Goal: Task Accomplishment & Management: Manage account settings

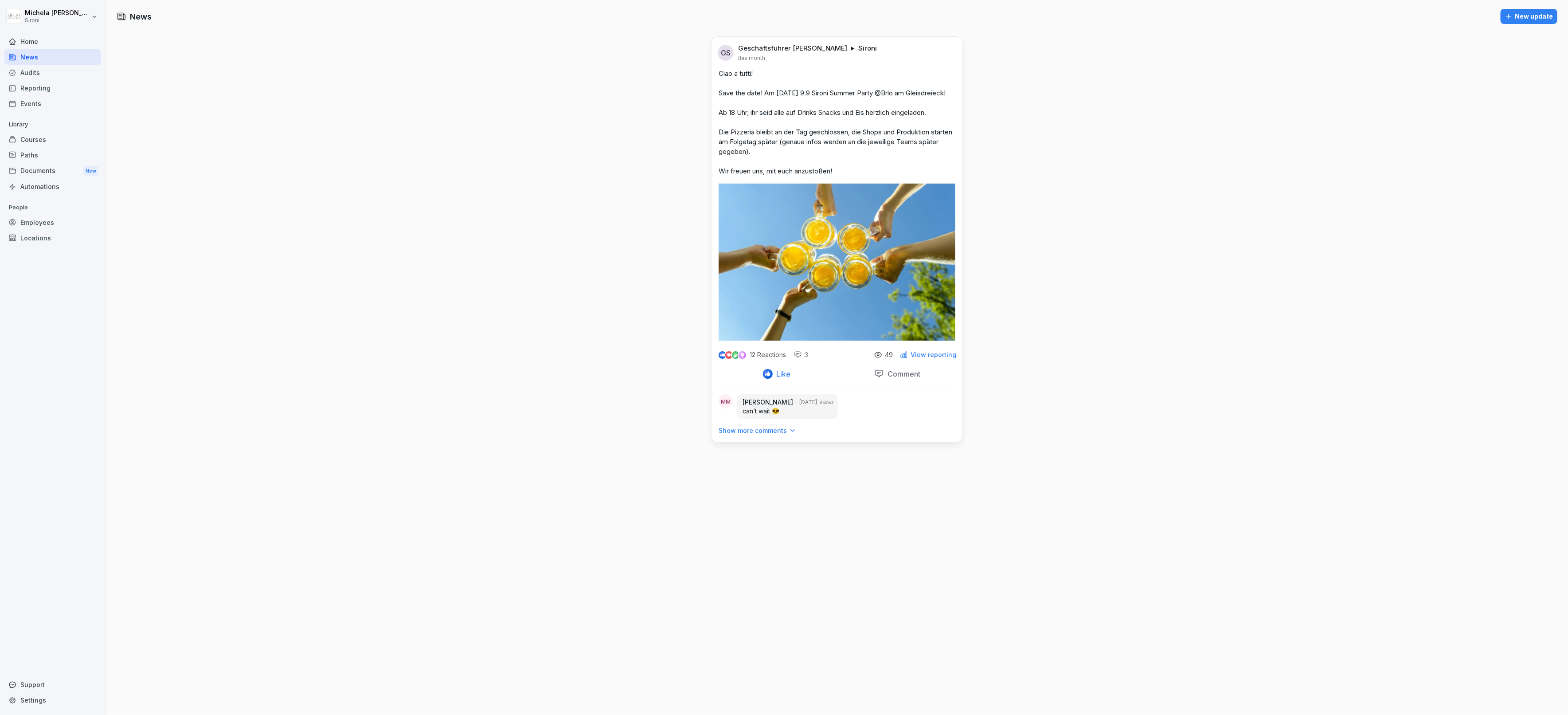
click at [49, 143] on div "Courses" at bounding box center [52, 139] width 97 height 15
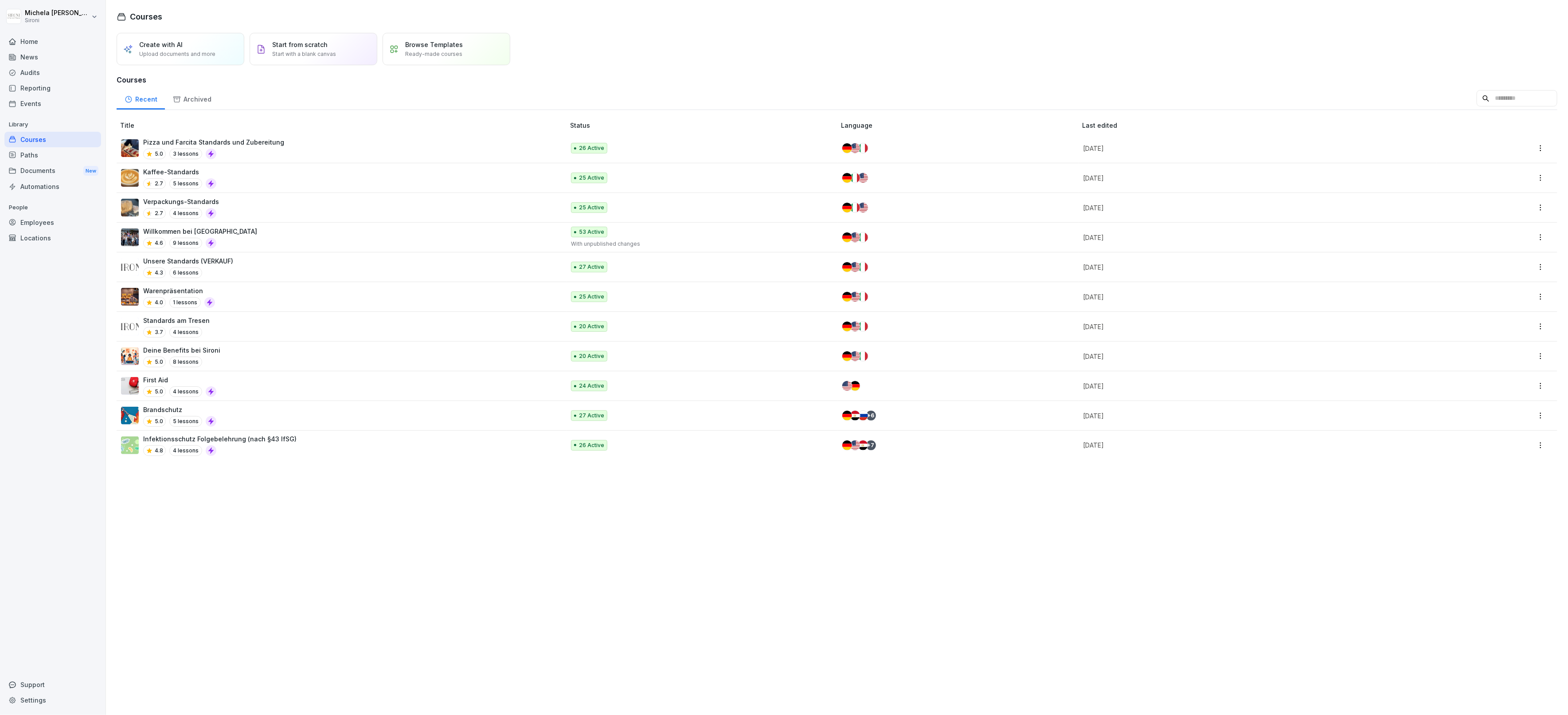
click at [239, 261] on div "Unsere Standards (VERKAUF) 4.3 6 lessons" at bounding box center [338, 267] width 435 height 22
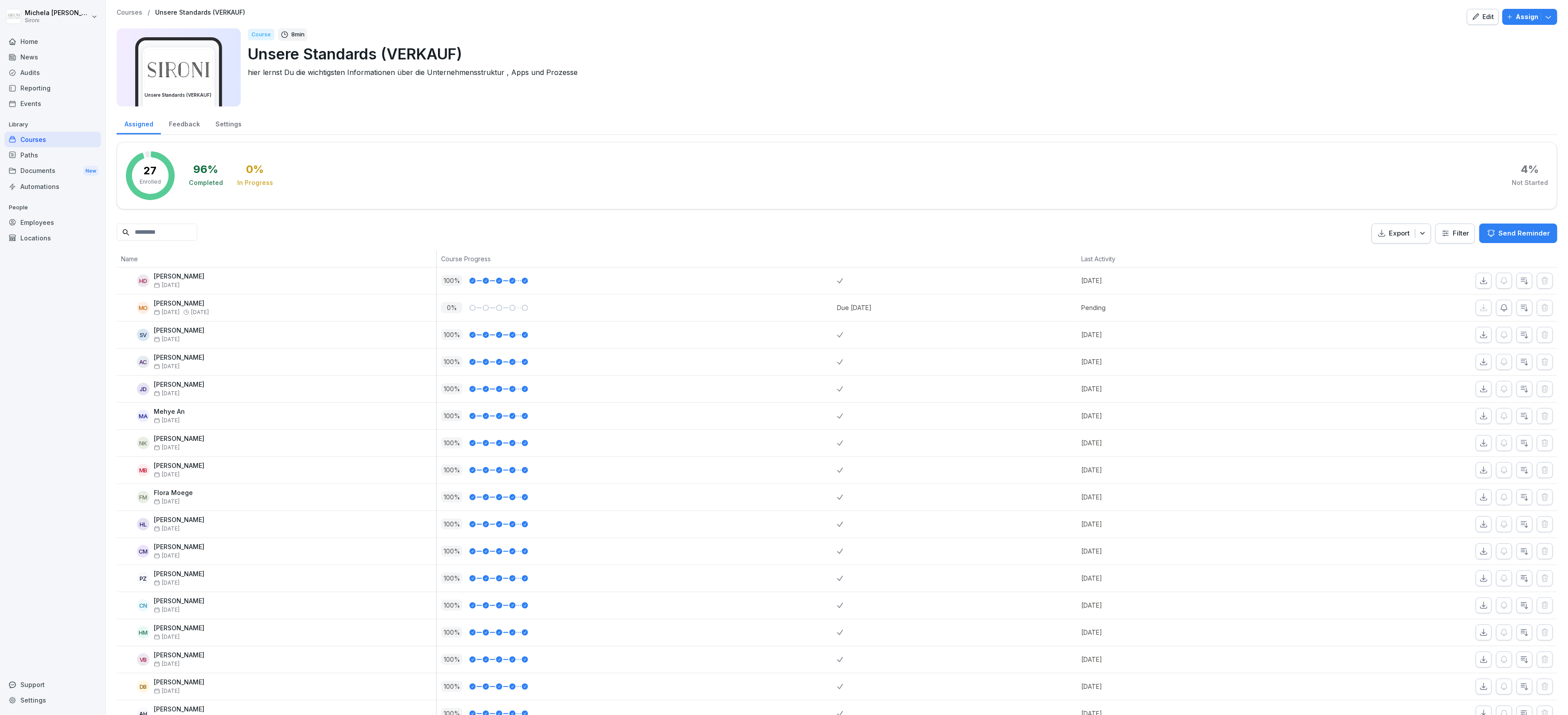
click at [1488, 19] on div "Edit" at bounding box center [1483, 17] width 22 height 10
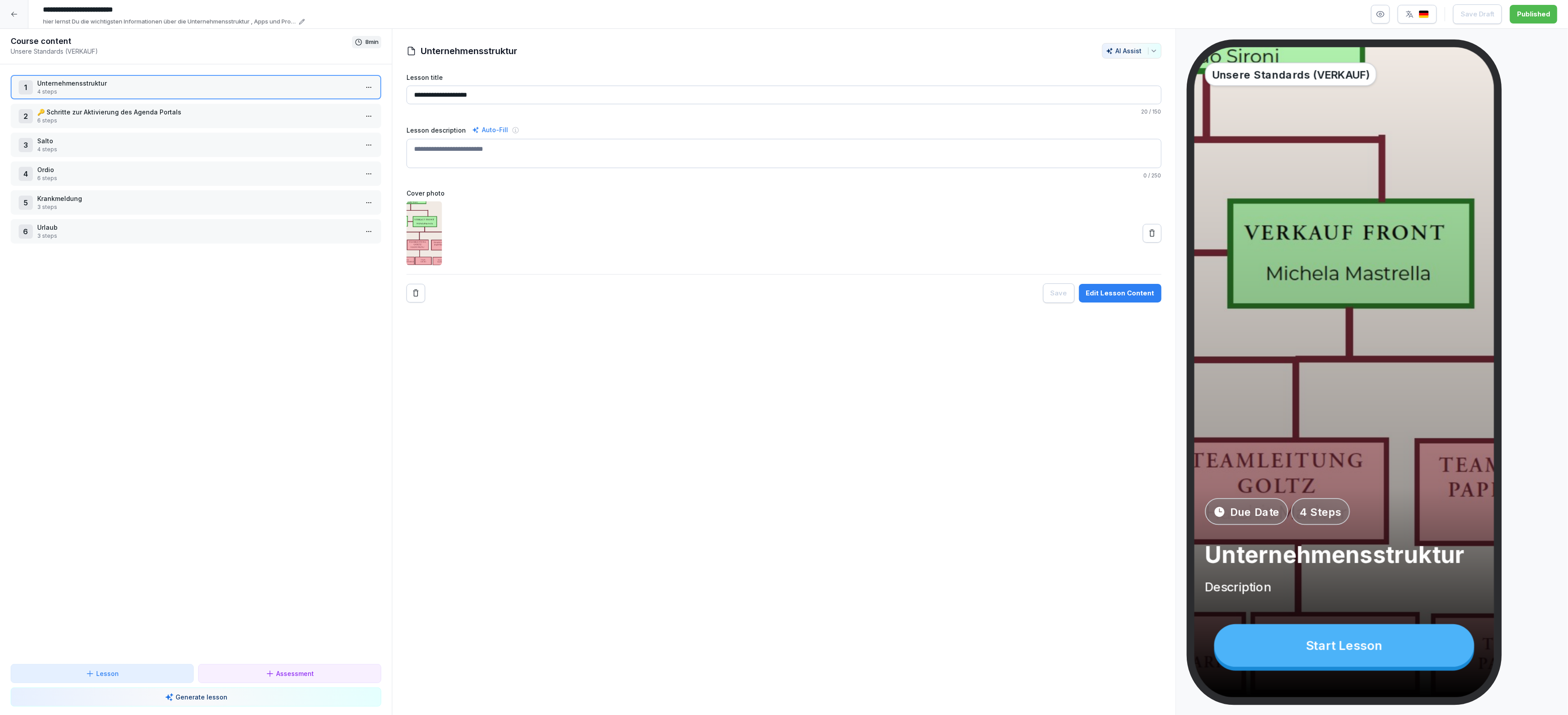
click at [91, 203] on p "3 steps" at bounding box center [197, 207] width 321 height 8
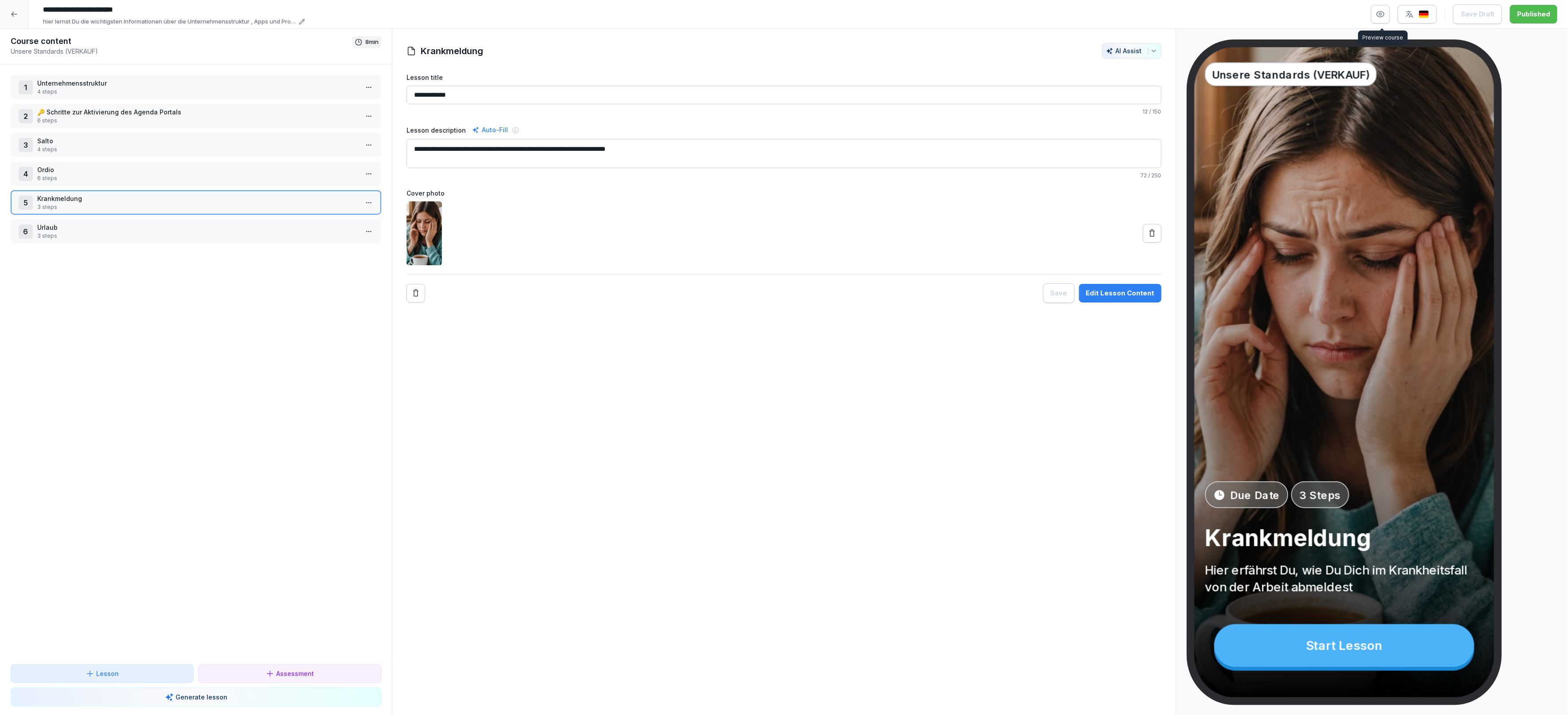
click at [1383, 10] on icon "button" at bounding box center [1381, 14] width 9 height 9
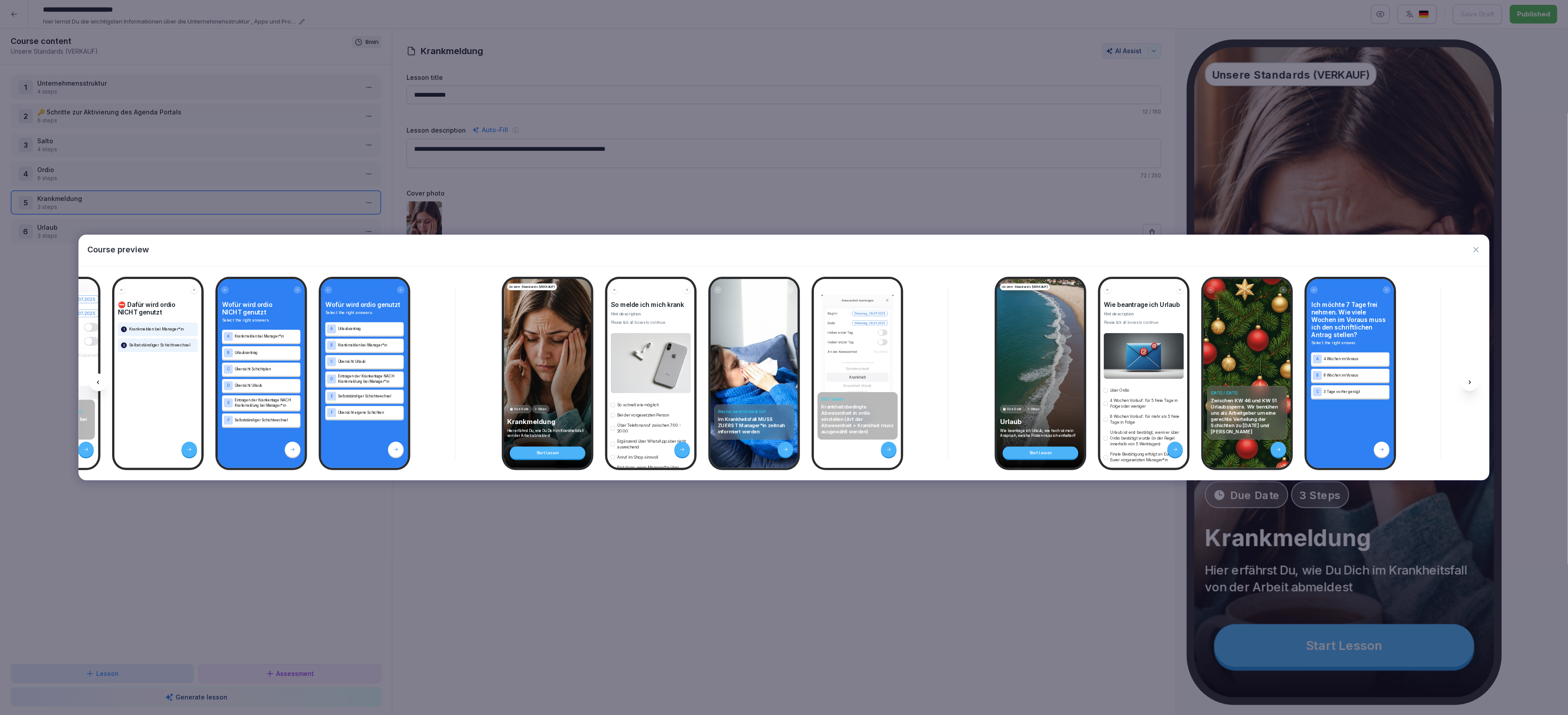
scroll to position [0, 2392]
click at [1476, 248] on icon "button" at bounding box center [1476, 250] width 9 height 9
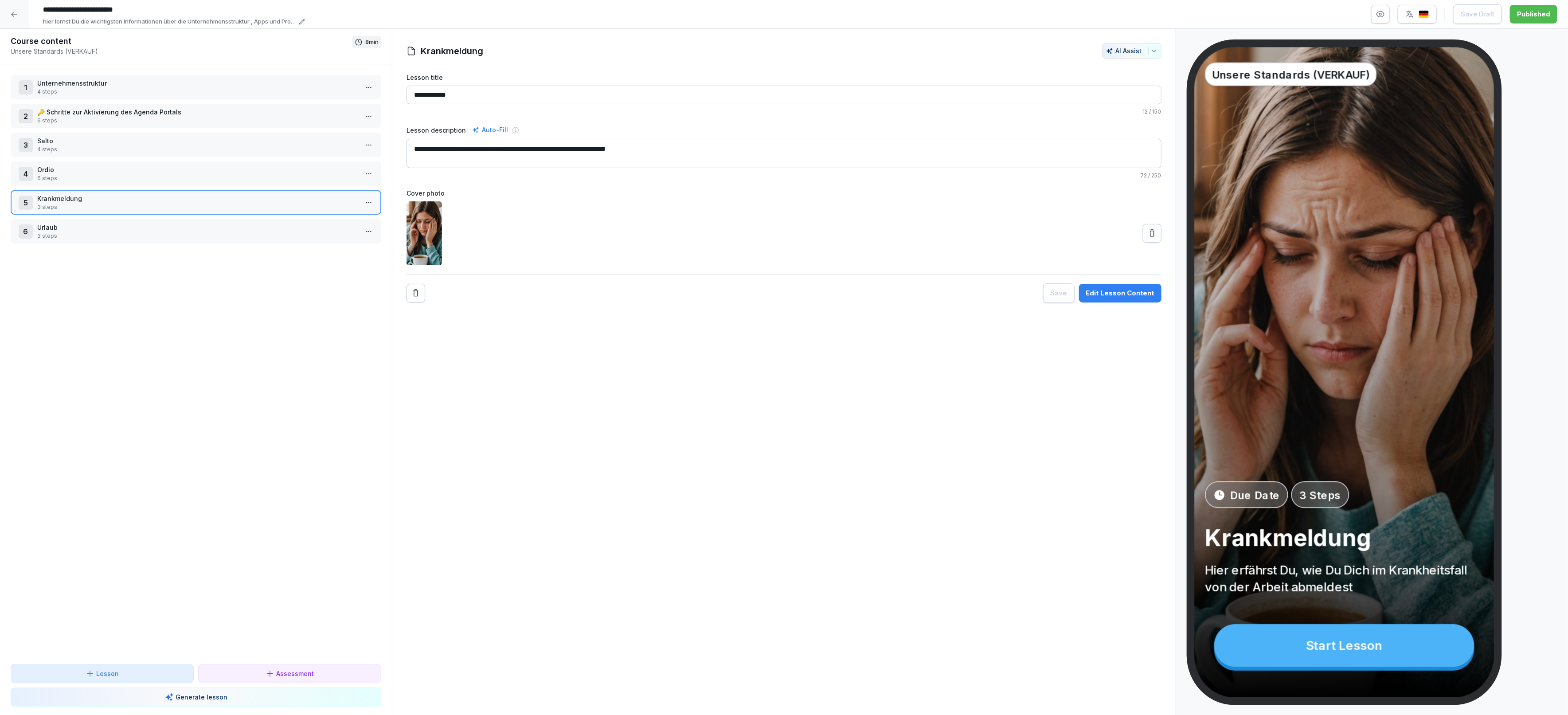
click at [306, 184] on div "1 Unternehmensstruktur 4 steps 2 🔑 Schritte zur Aktivierung des Agenda Portals …" at bounding box center [196, 364] width 392 height 600
click at [305, 194] on p "Krankmeldung" at bounding box center [197, 198] width 321 height 9
click at [1144, 292] on div "Edit Lesson Content" at bounding box center [1120, 293] width 68 height 10
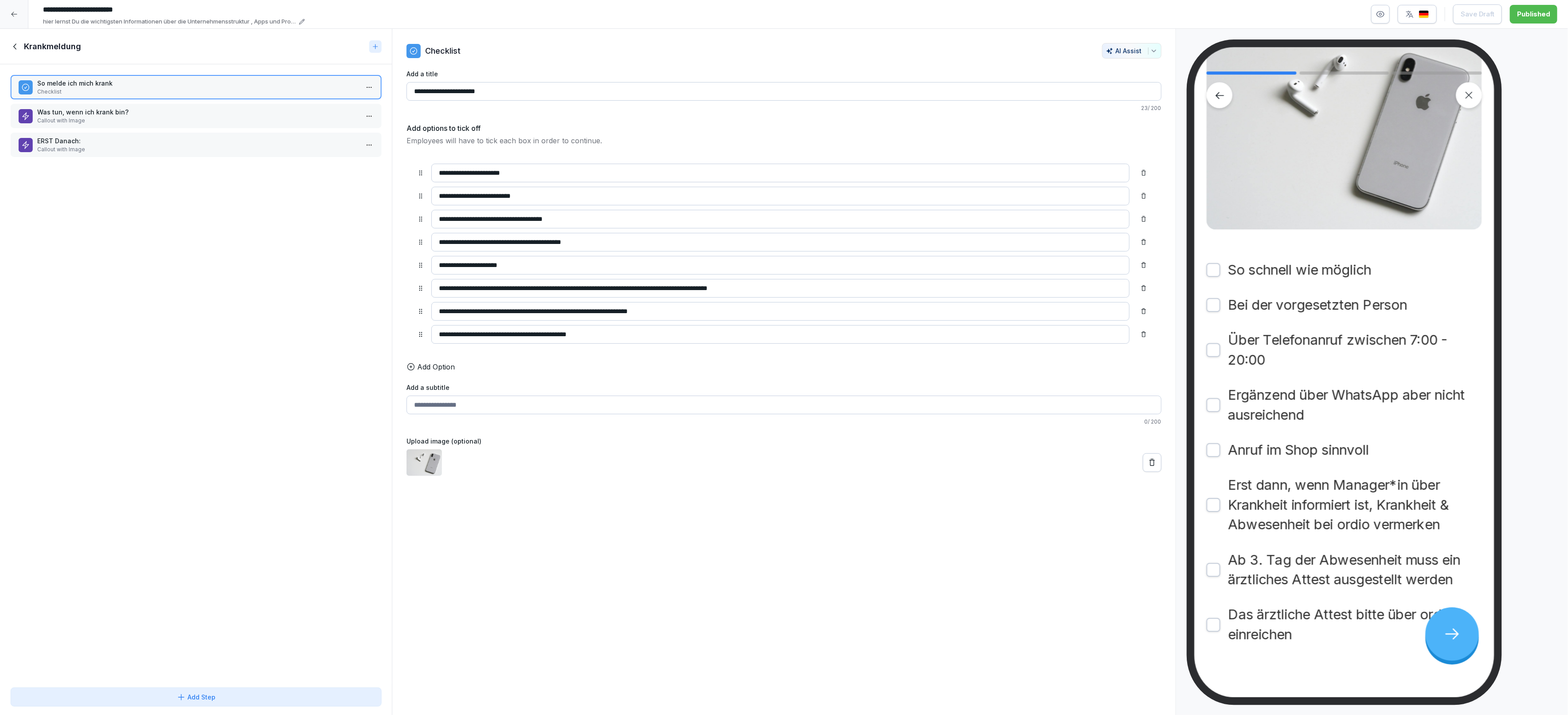
scroll to position [148, 0]
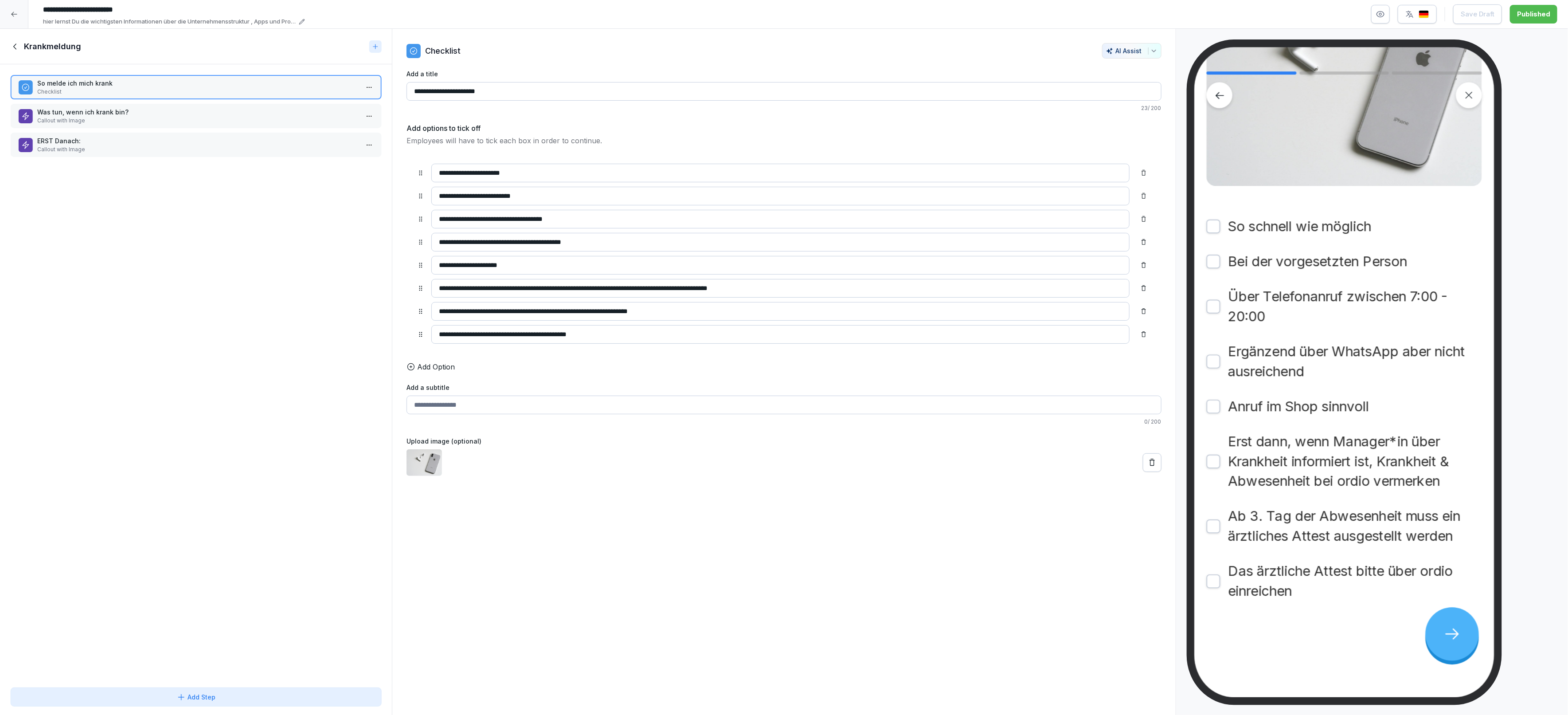
click at [1460, 98] on div at bounding box center [1469, 95] width 26 height 26
click at [38, 49] on h1 "Krankmeldung" at bounding box center [52, 46] width 57 height 10
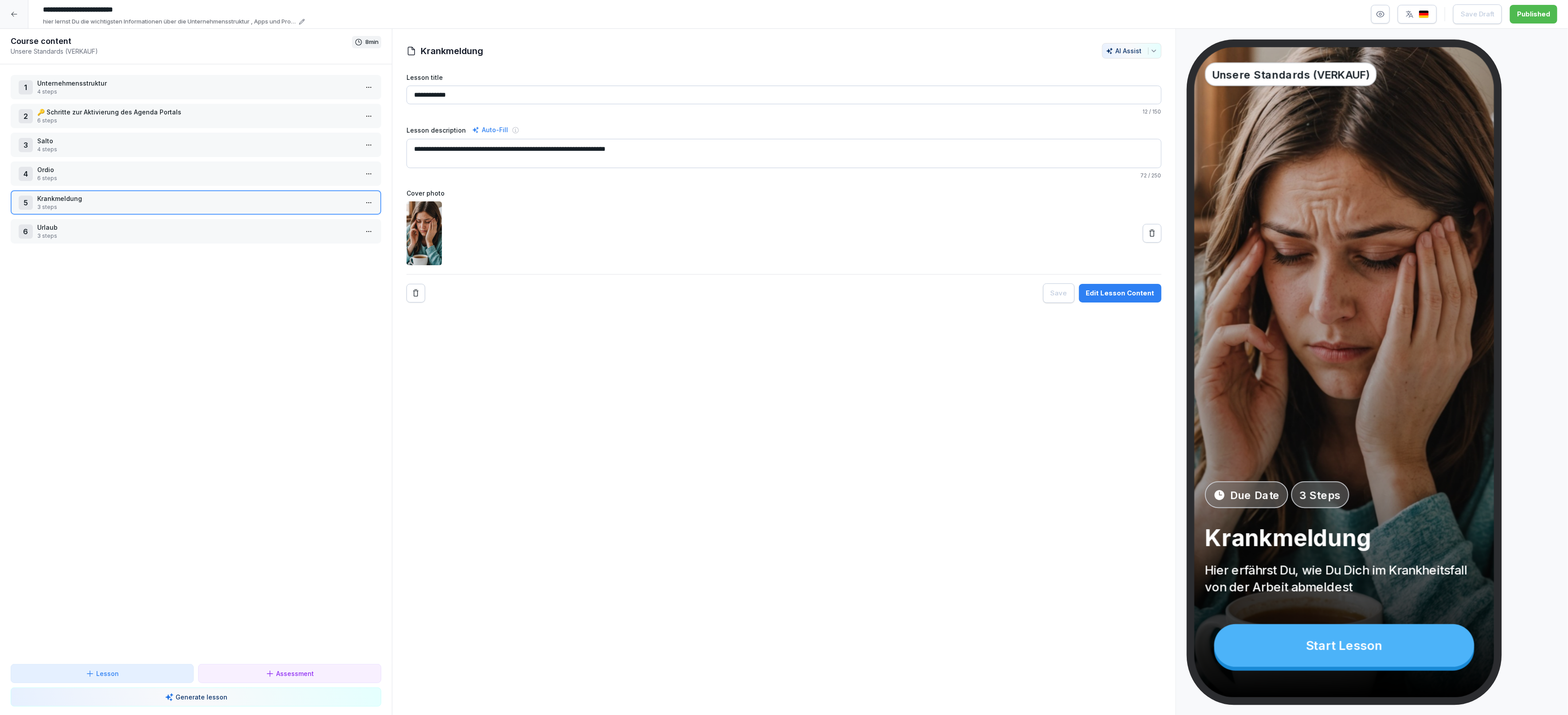
click at [10, 13] on icon at bounding box center [14, 14] width 7 height 7
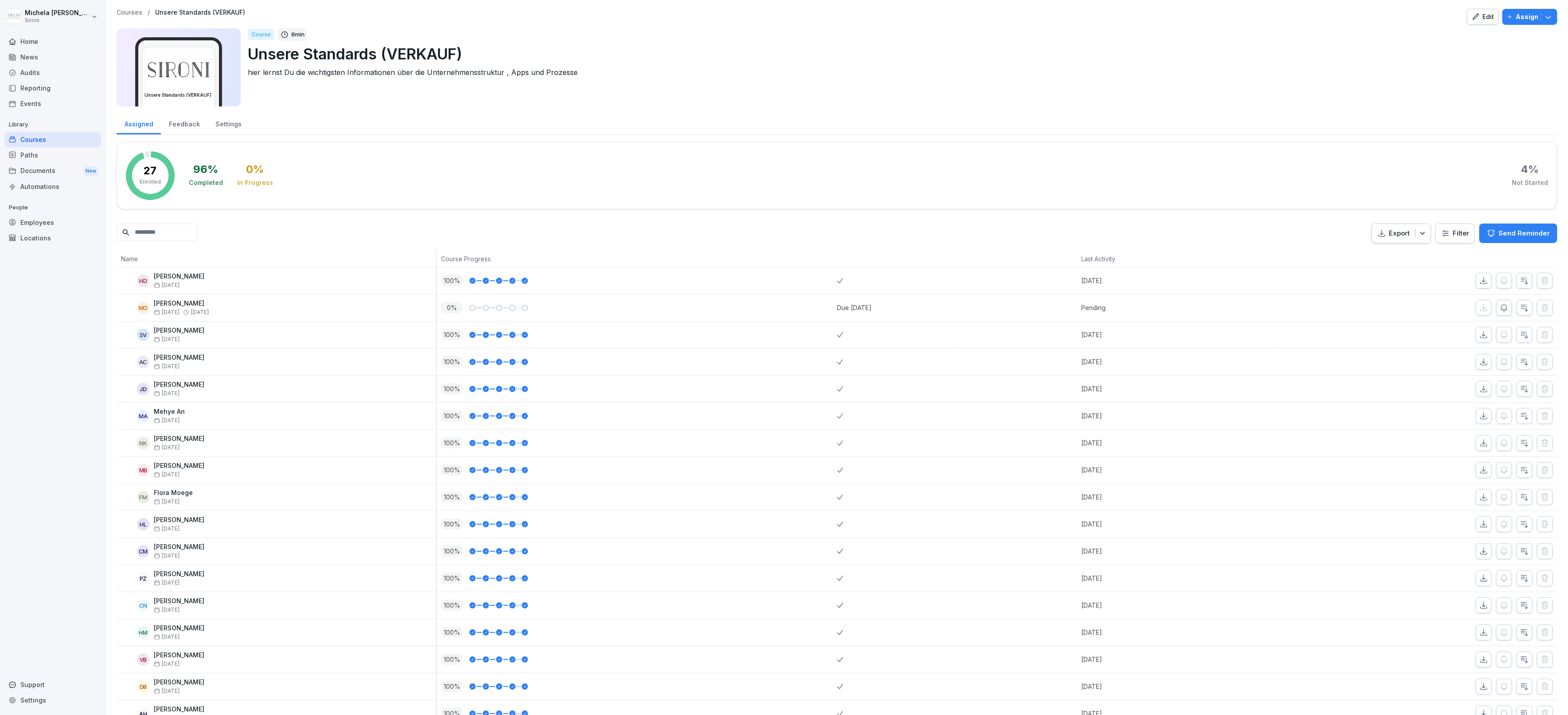
click at [43, 152] on div "Paths" at bounding box center [52, 155] width 97 height 15
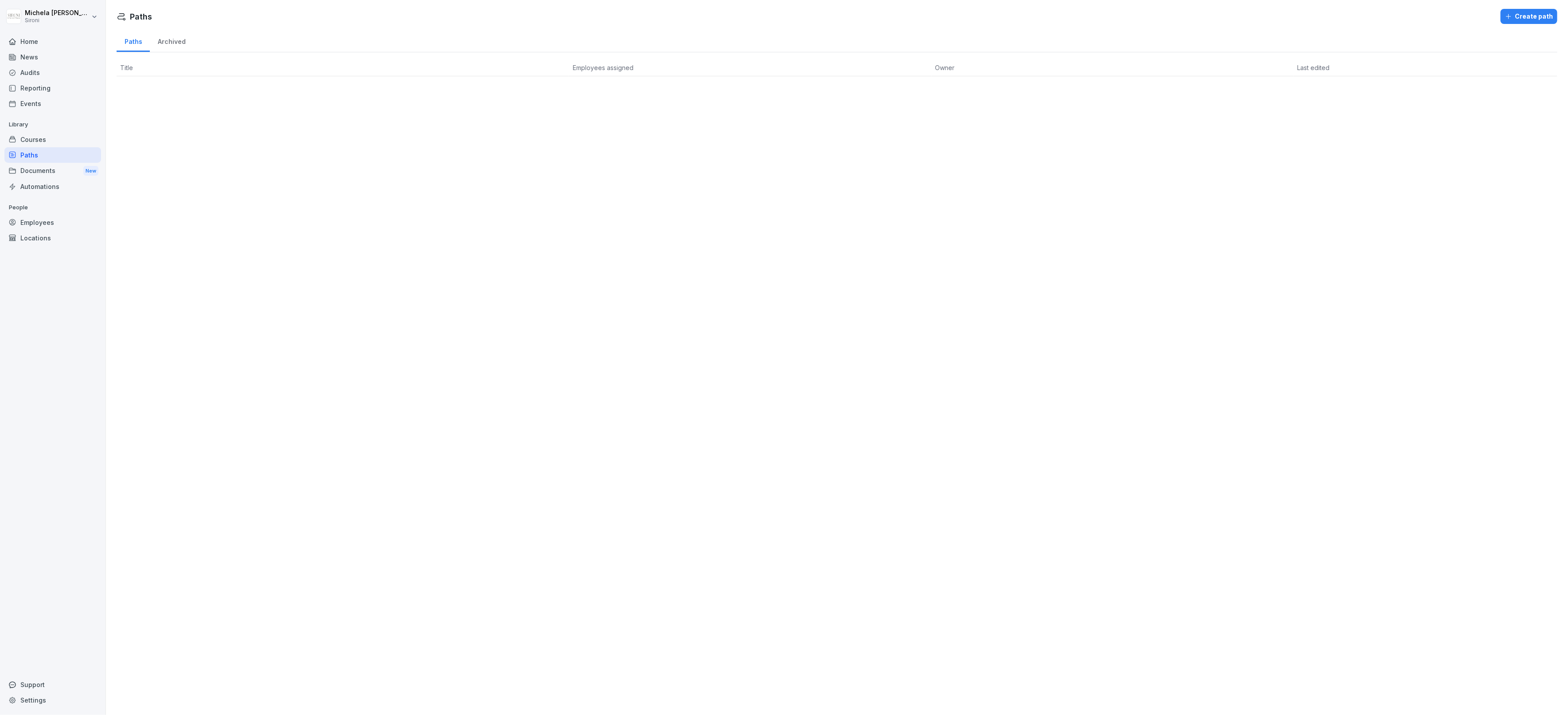
click at [43, 139] on div "Courses" at bounding box center [52, 139] width 97 height 15
